Goal: Information Seeking & Learning: Learn about a topic

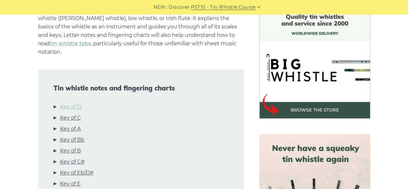
click at [75, 103] on link "Key of D" at bounding box center [70, 107] width 21 height 8
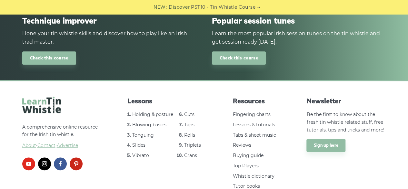
scroll to position [3940, 0]
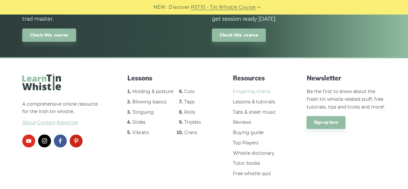
click at [254, 88] on link "Fingering charts" at bounding box center [252, 91] width 38 height 6
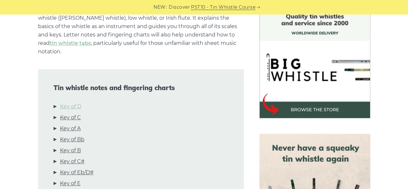
click at [76, 102] on link "Key of D" at bounding box center [70, 106] width 21 height 8
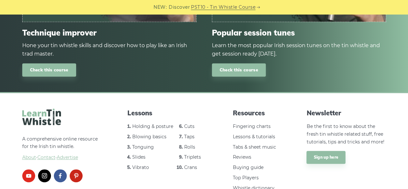
scroll to position [3940, 0]
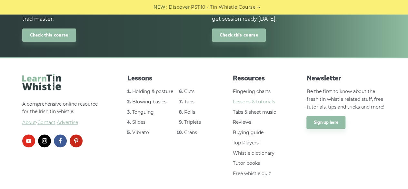
click at [257, 99] on link "Lessons & tutorials" at bounding box center [254, 102] width 42 height 6
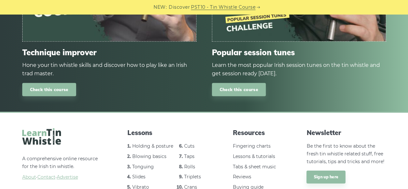
scroll to position [976, 0]
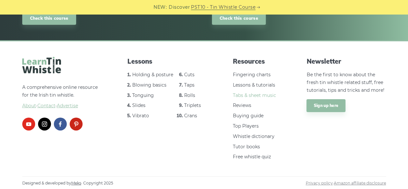
click at [249, 95] on link "Tabs & sheet music" at bounding box center [254, 95] width 43 height 6
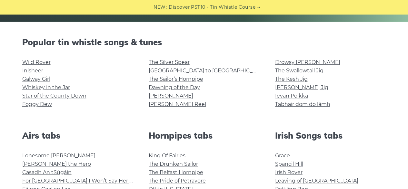
scroll to position [144, 0]
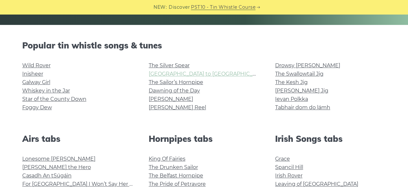
click at [159, 75] on link "Rocky Road to Dublin" at bounding box center [208, 74] width 119 height 6
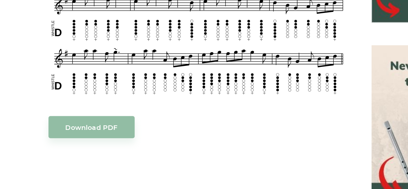
scroll to position [221, 0]
